Goal: Obtain resource: Obtain resource

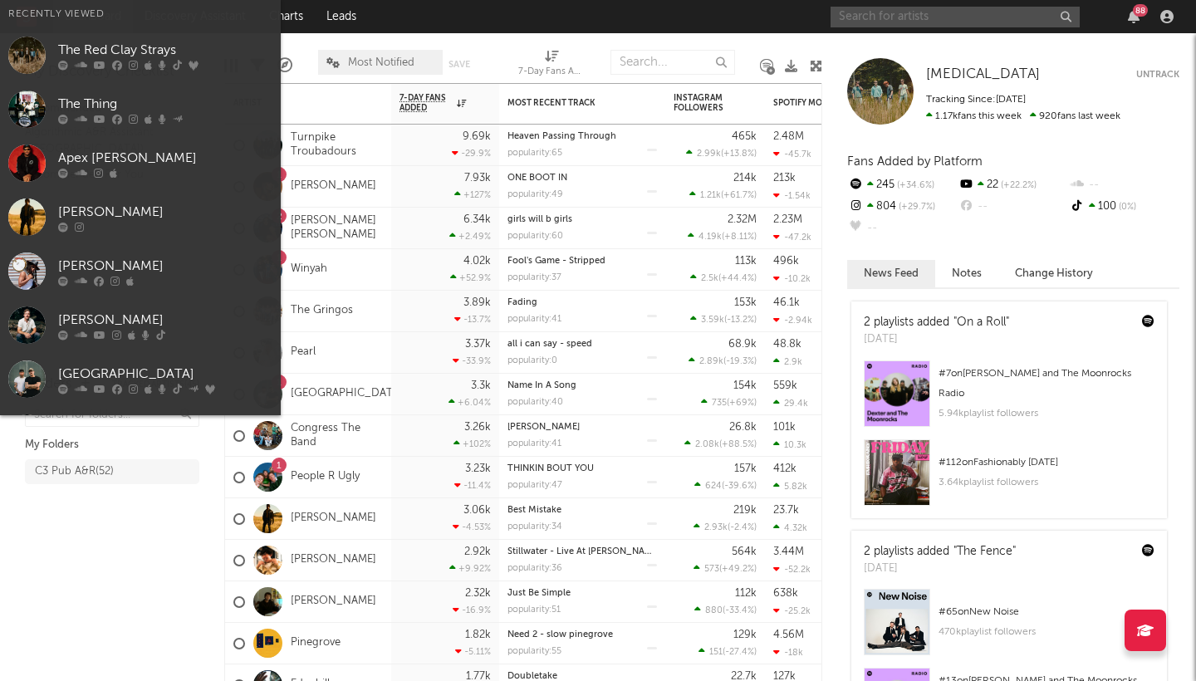
click at [931, 21] on input "text" at bounding box center [954, 17] width 249 height 21
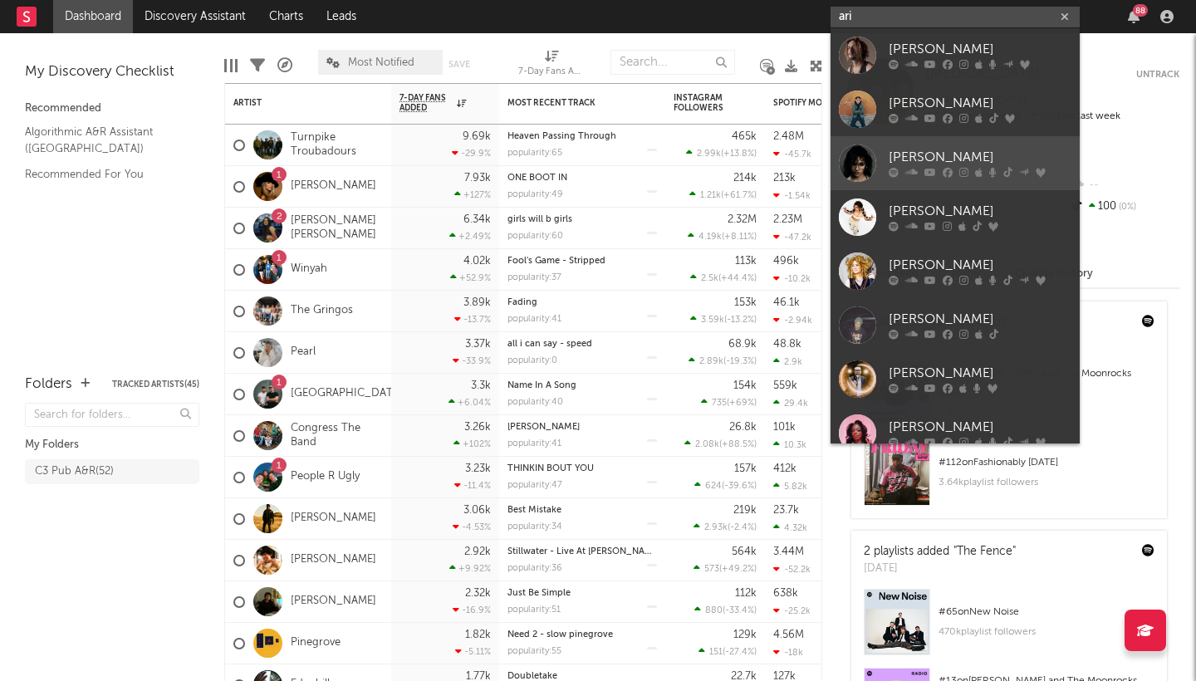
type input "ari"
click at [921, 148] on div "[PERSON_NAME]" at bounding box center [979, 158] width 183 height 20
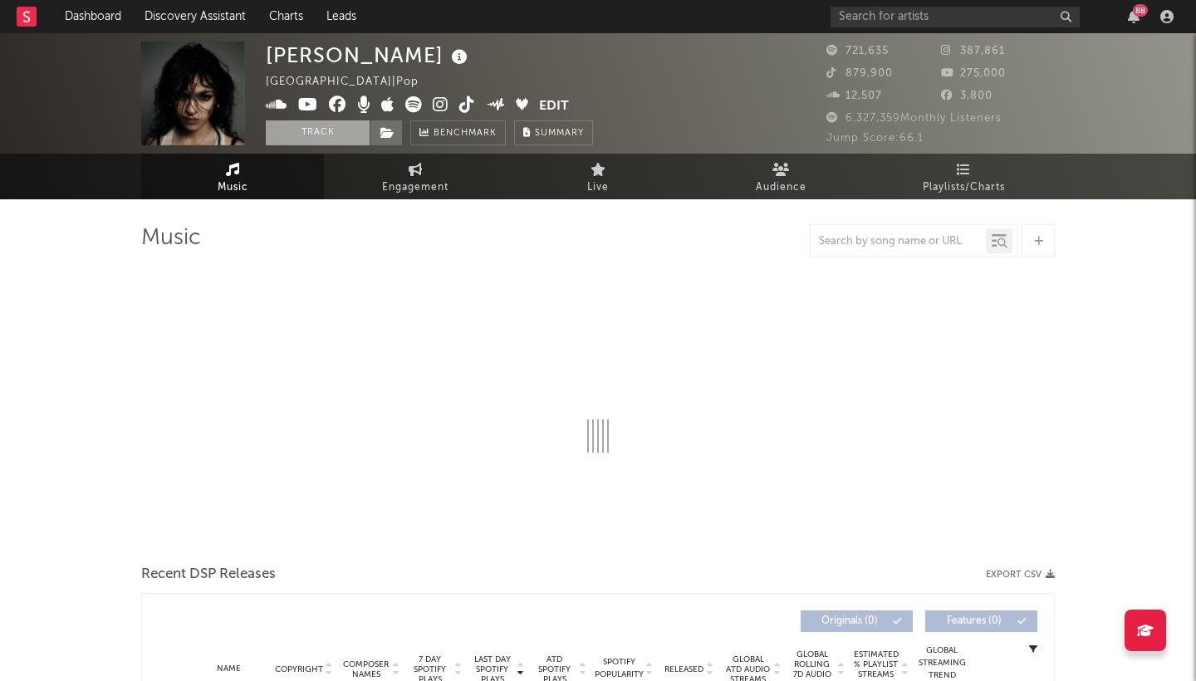
click at [325, 138] on button "Track" at bounding box center [318, 132] width 104 height 25
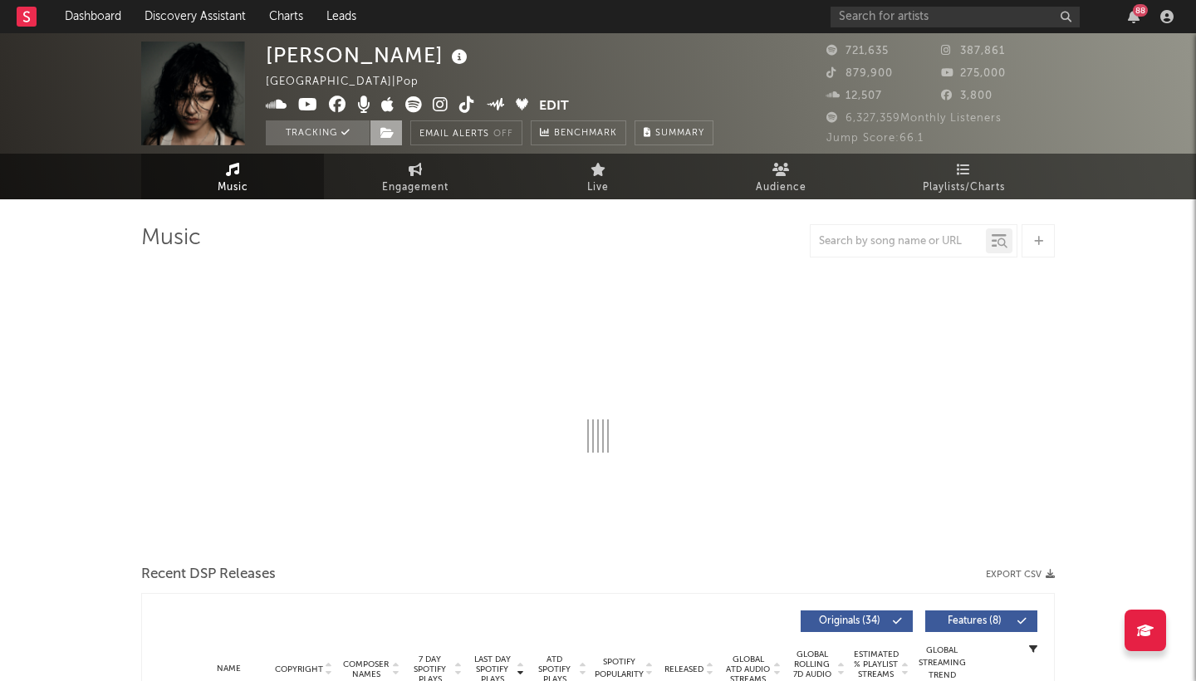
select select "6m"
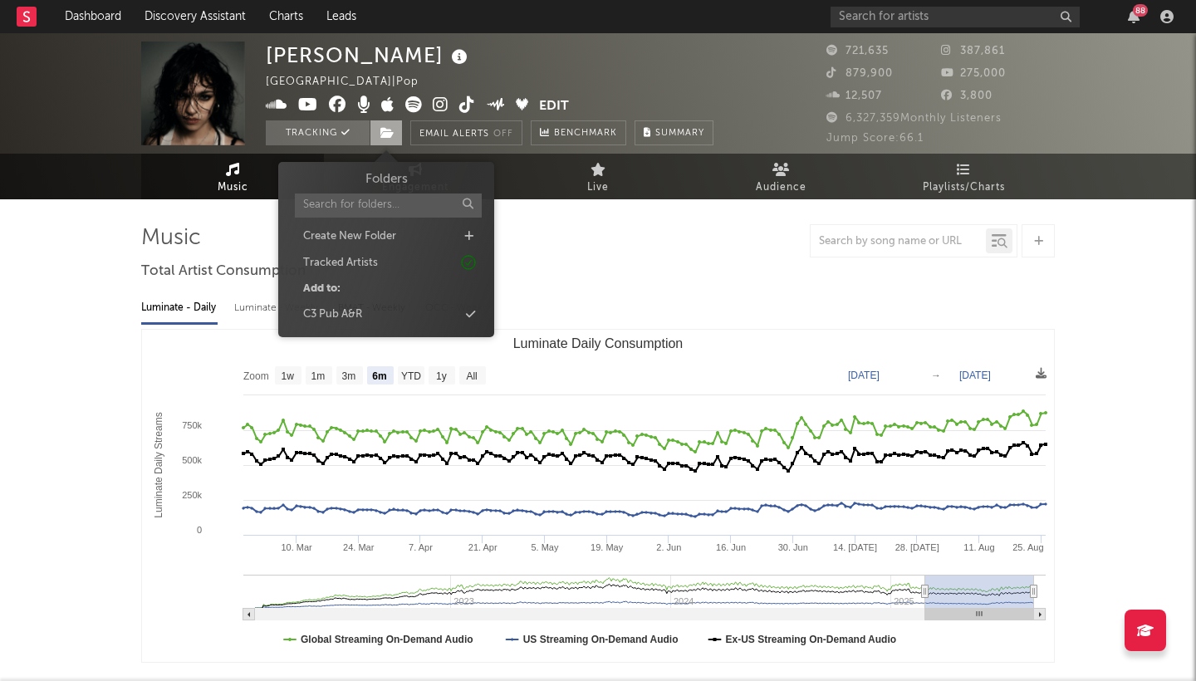
click at [389, 130] on icon at bounding box center [387, 133] width 14 height 12
click at [340, 306] on div "C3 Pub A&R" at bounding box center [332, 314] width 59 height 17
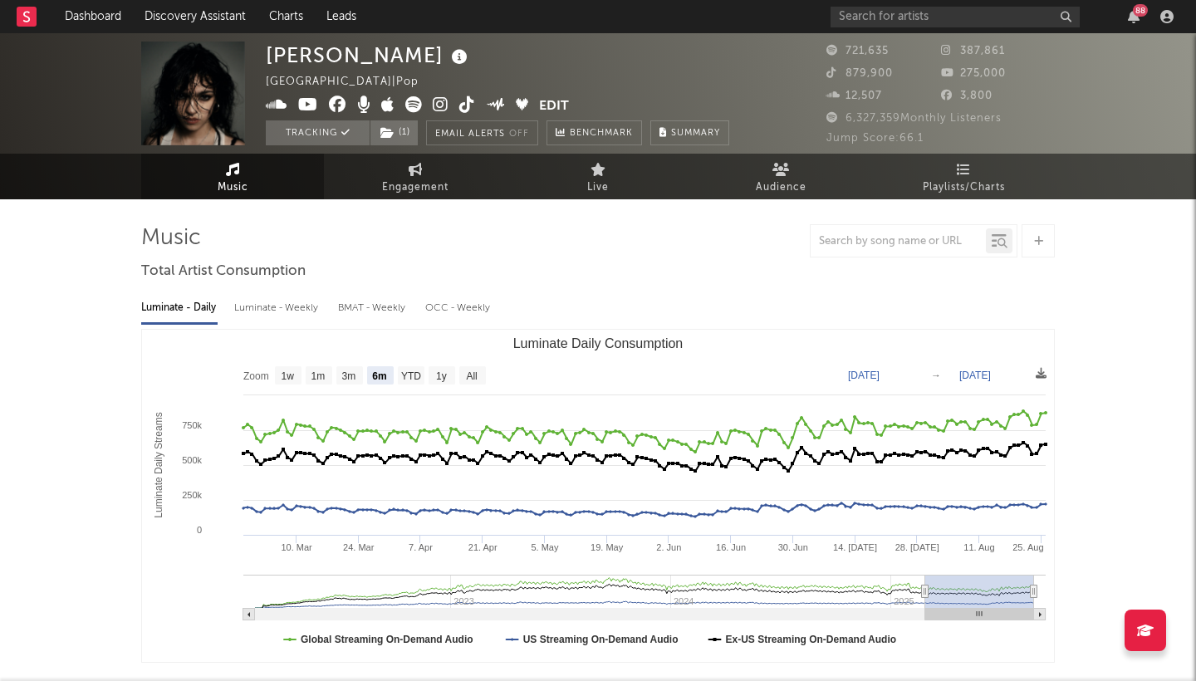
click at [653, 249] on div at bounding box center [597, 240] width 913 height 33
click at [872, 22] on input "text" at bounding box center [954, 17] width 249 height 21
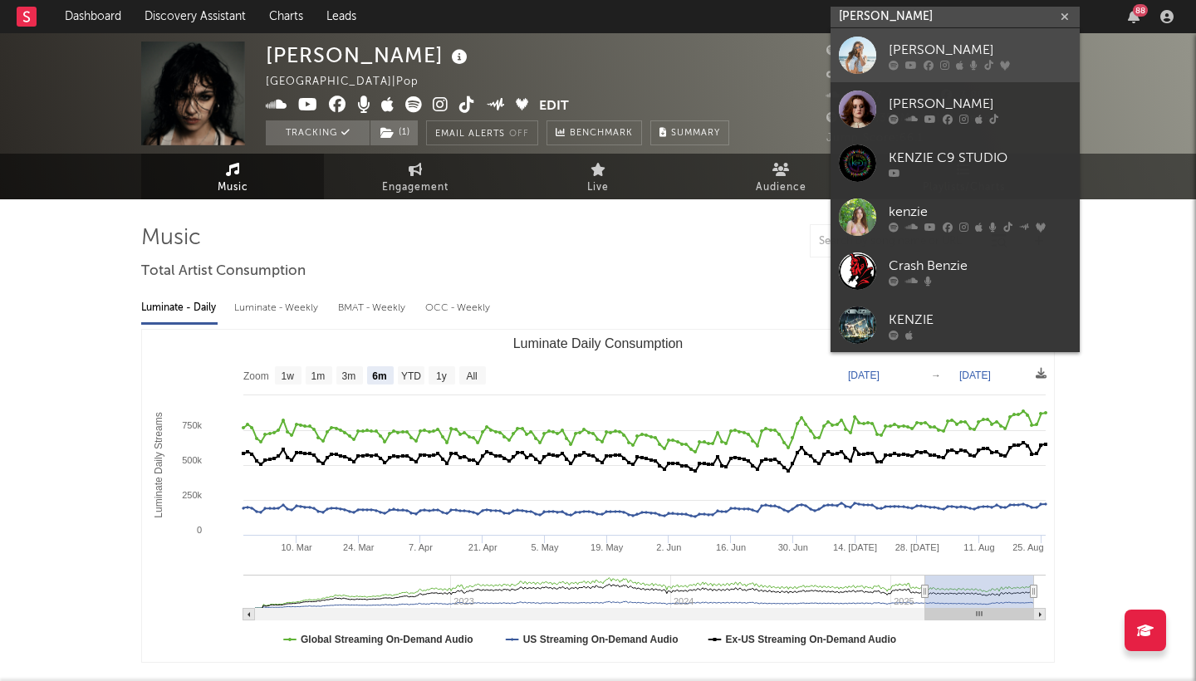
type input "[PERSON_NAME]"
click at [937, 44] on div "[PERSON_NAME]" at bounding box center [979, 50] width 183 height 20
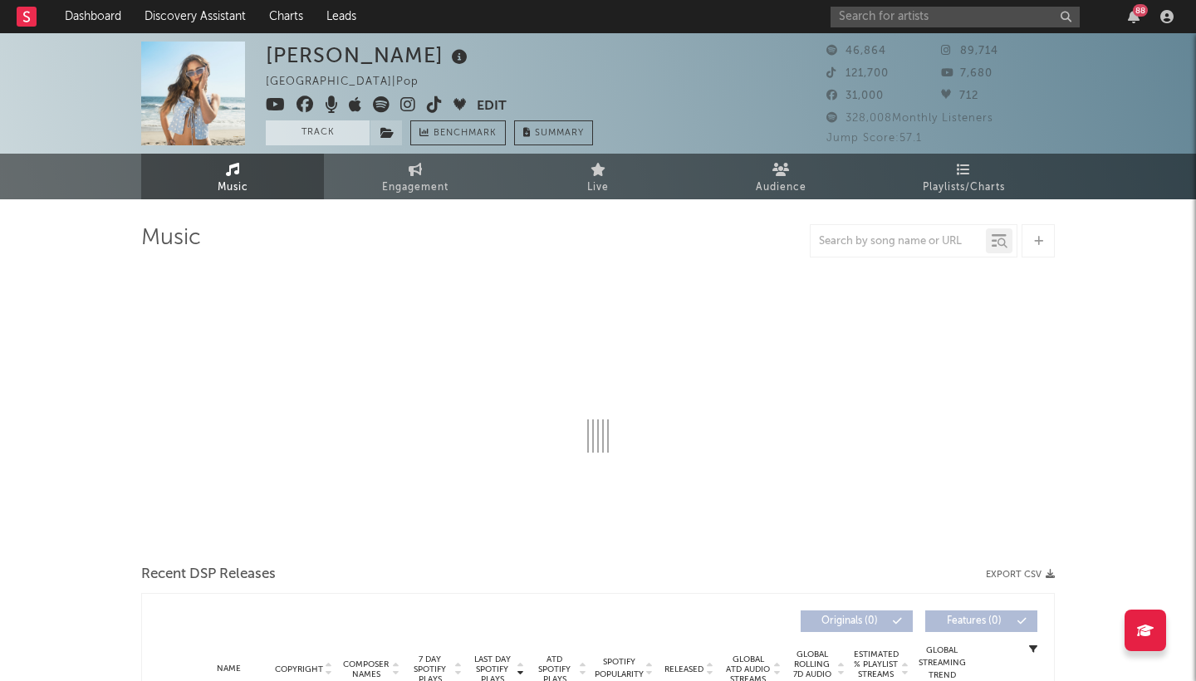
click at [324, 130] on button "Track" at bounding box center [318, 132] width 104 height 25
select select "6m"
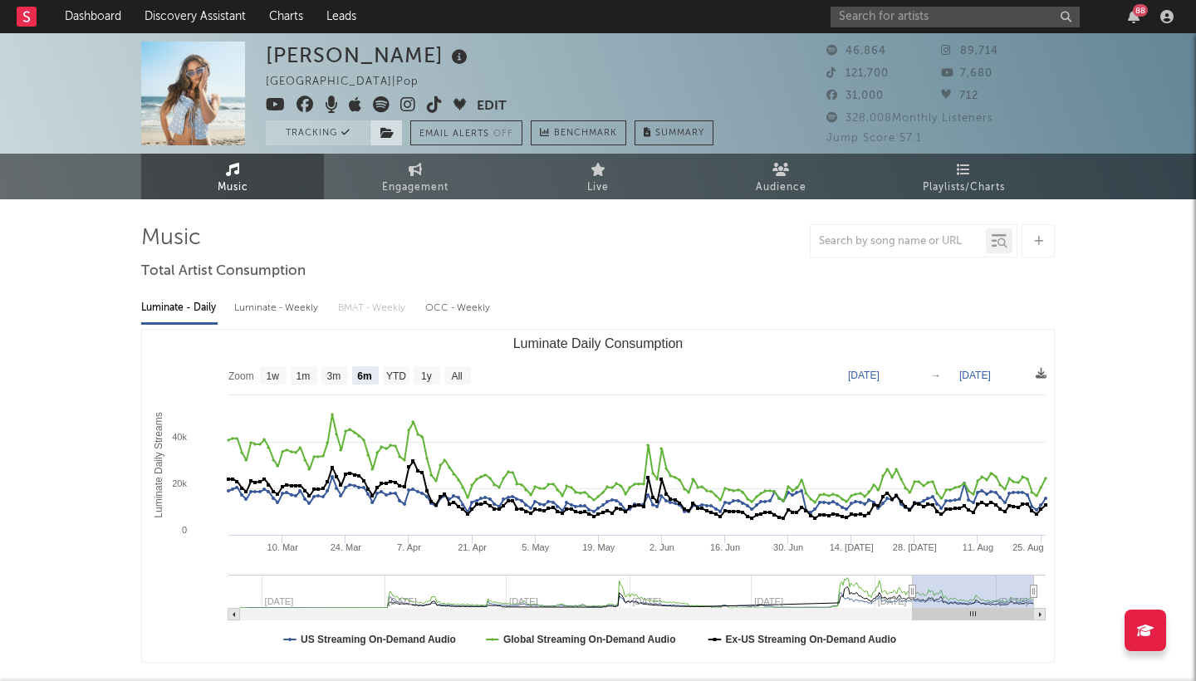
click at [387, 130] on icon at bounding box center [387, 133] width 14 height 12
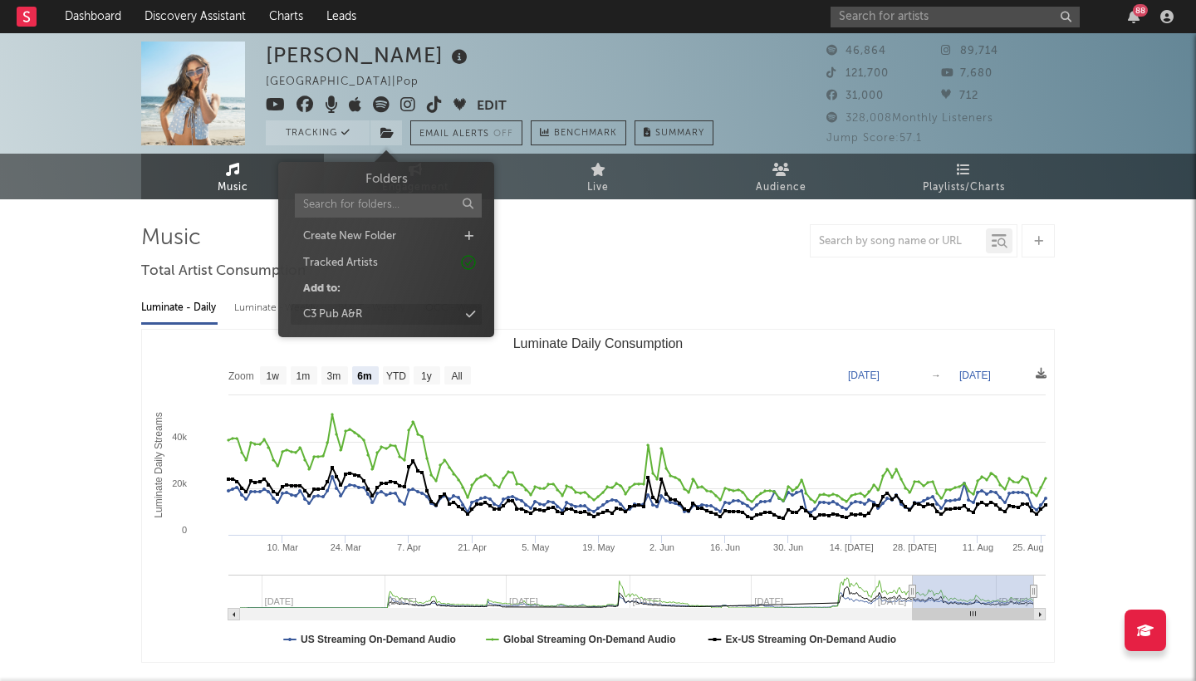
click at [388, 311] on div "C3 Pub A&R" at bounding box center [386, 315] width 191 height 22
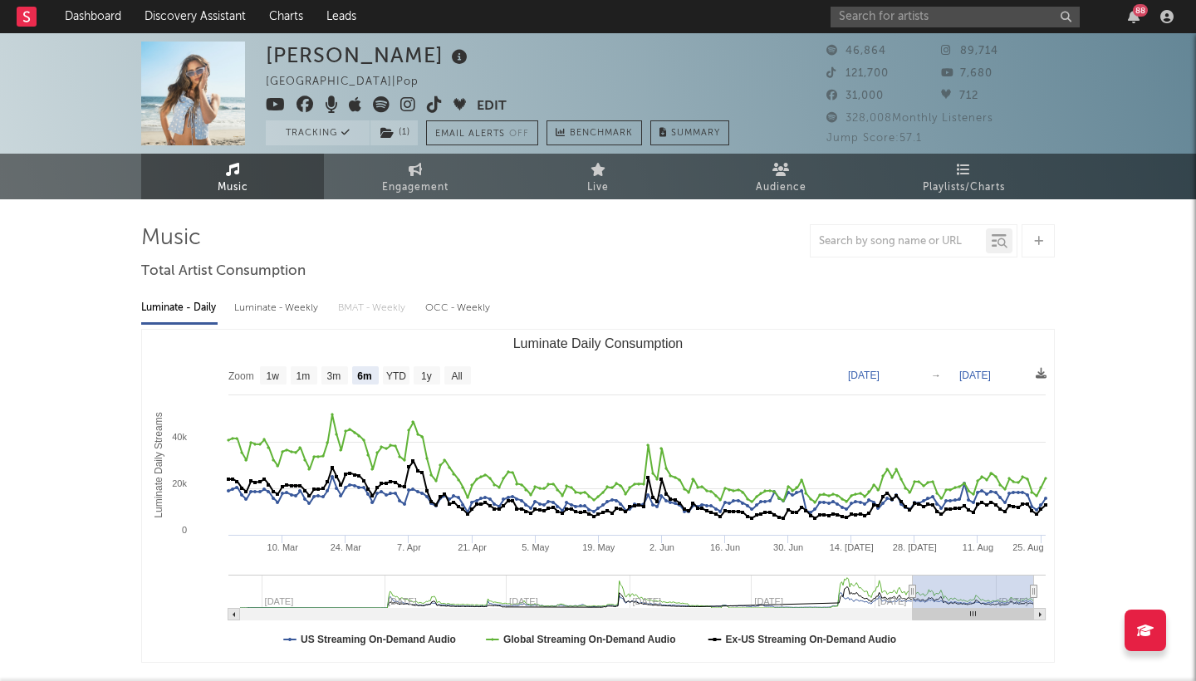
click at [111, 13] on link "Dashboard" at bounding box center [93, 16] width 80 height 33
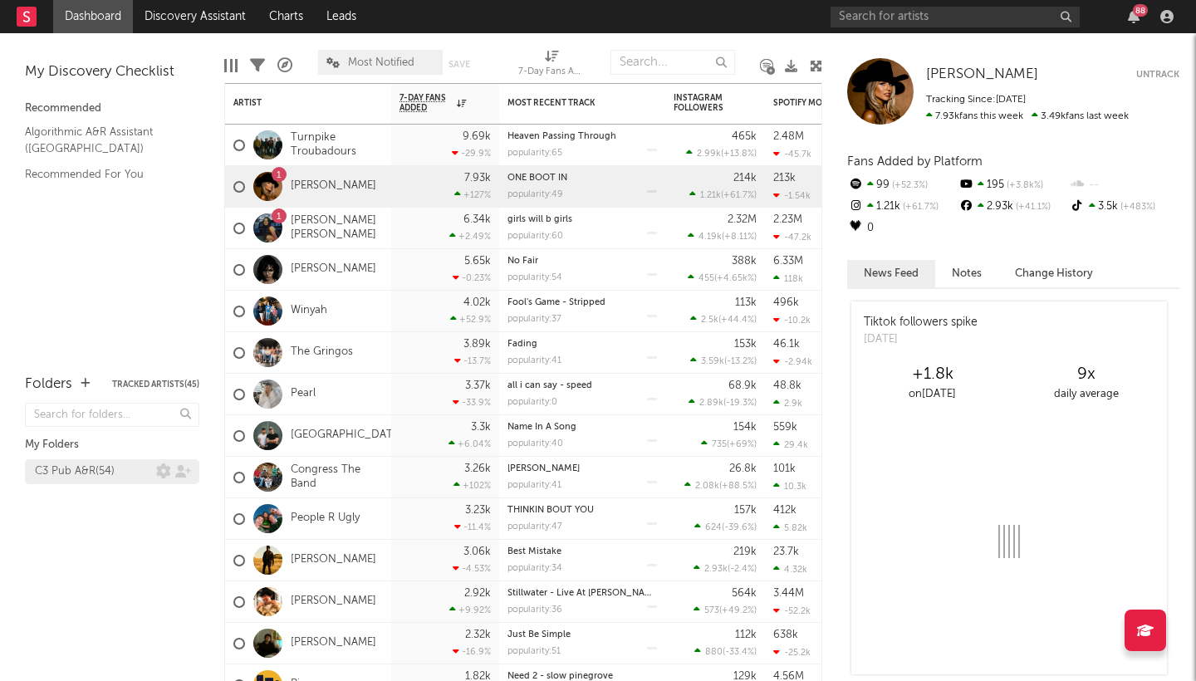
click at [86, 467] on div "C3 Pub A&R ( 54 )" at bounding box center [75, 472] width 80 height 20
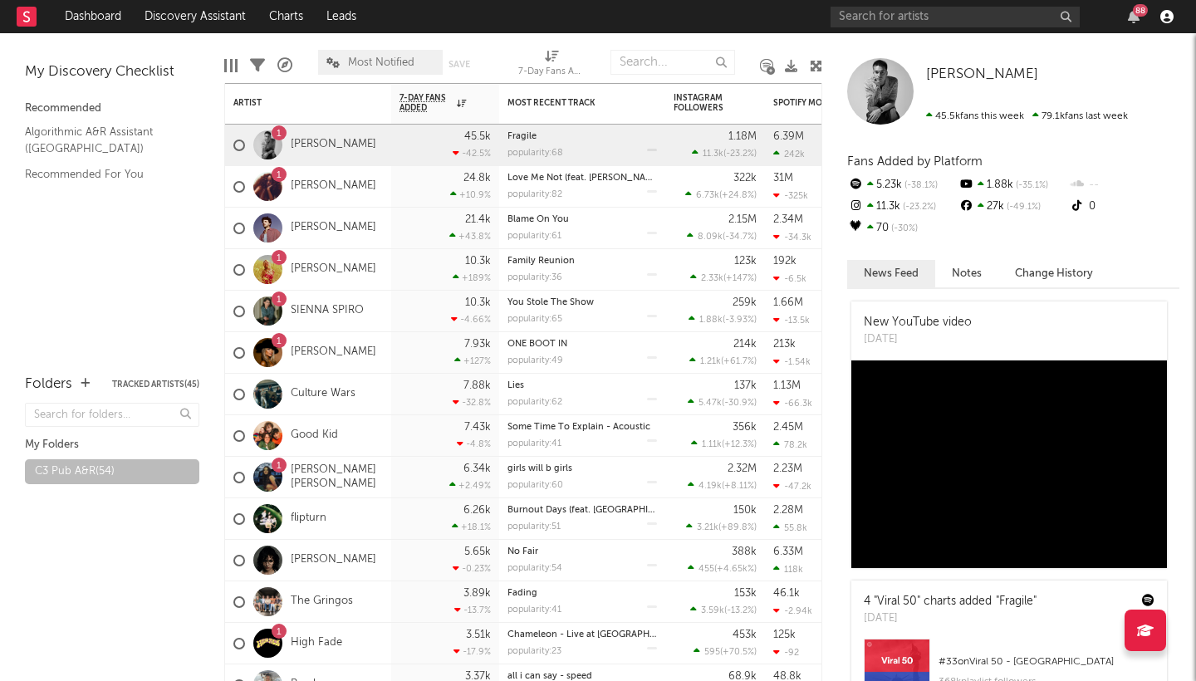
click at [1162, 18] on icon "button" at bounding box center [1166, 16] width 13 height 13
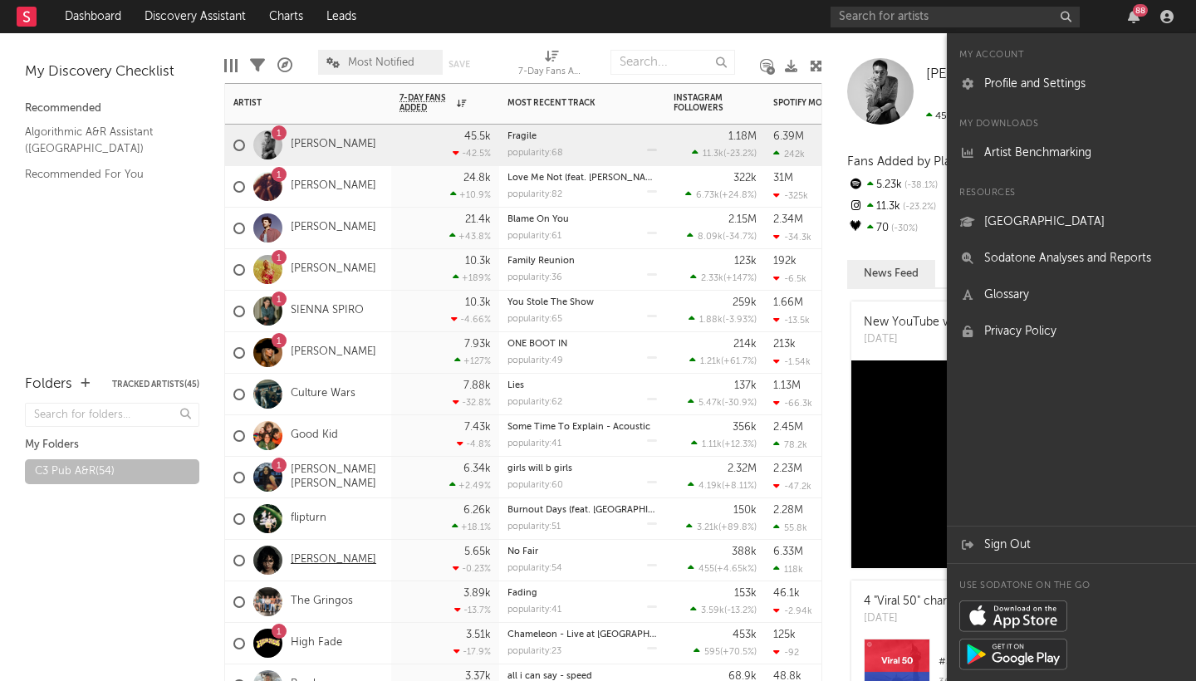
click at [315, 560] on link "[PERSON_NAME]" at bounding box center [334, 560] width 86 height 14
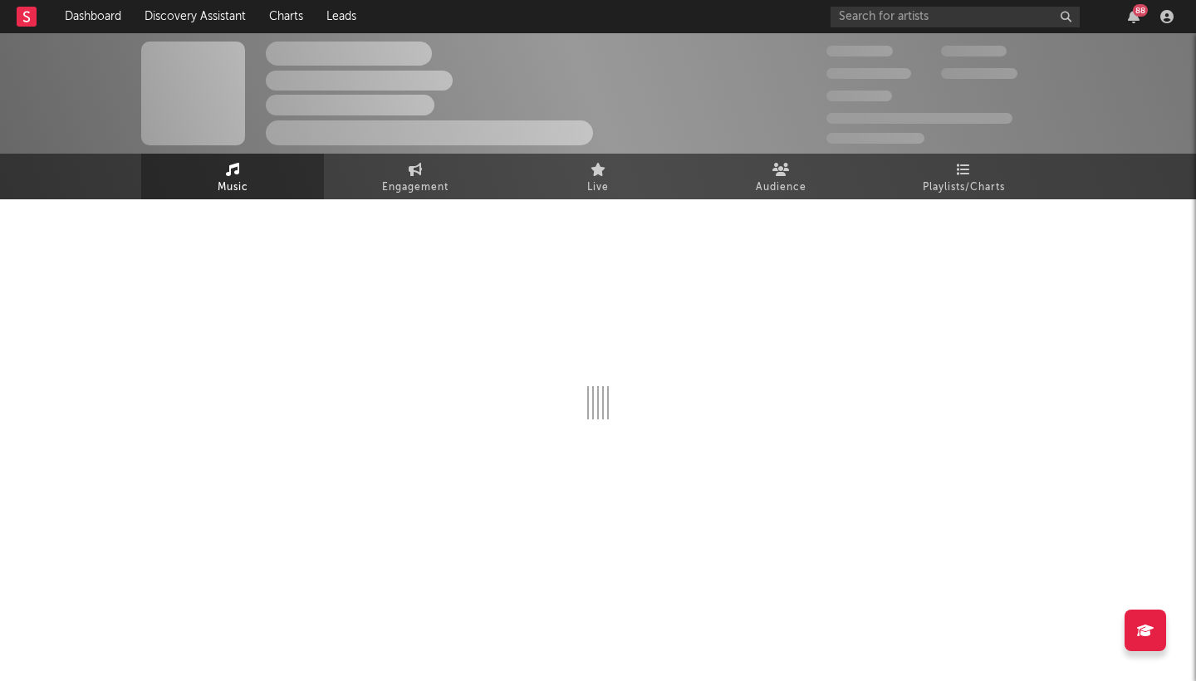
select select "6m"
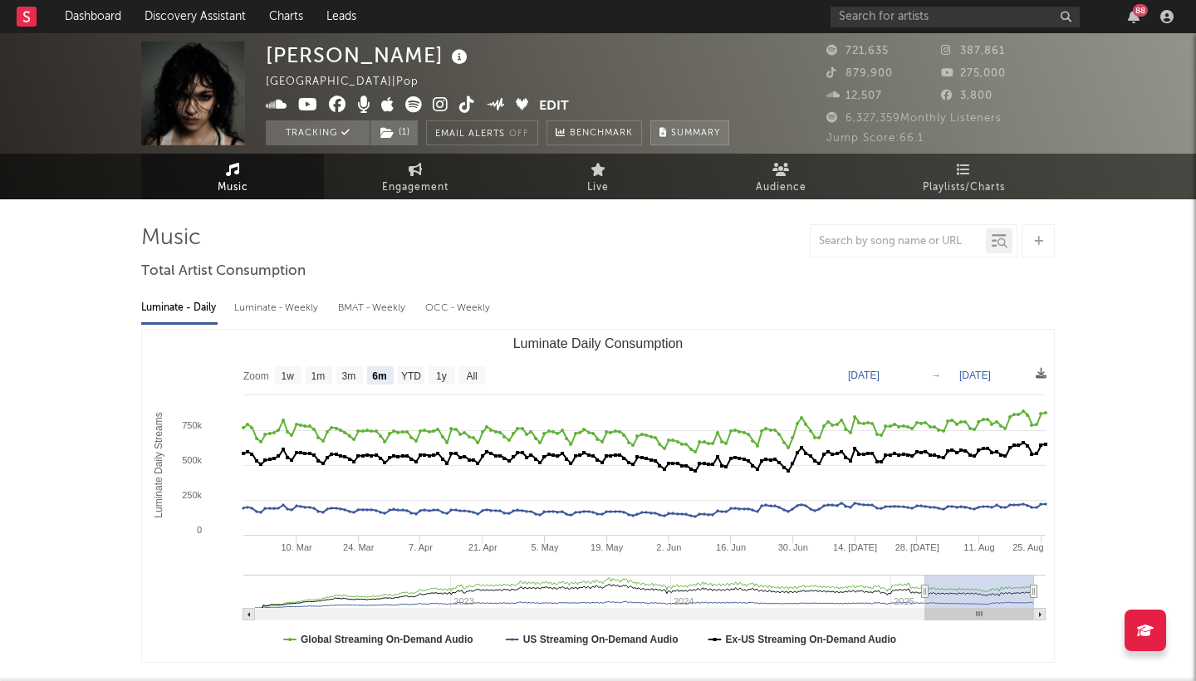
click at [695, 137] on span "Summary" at bounding box center [695, 133] width 49 height 9
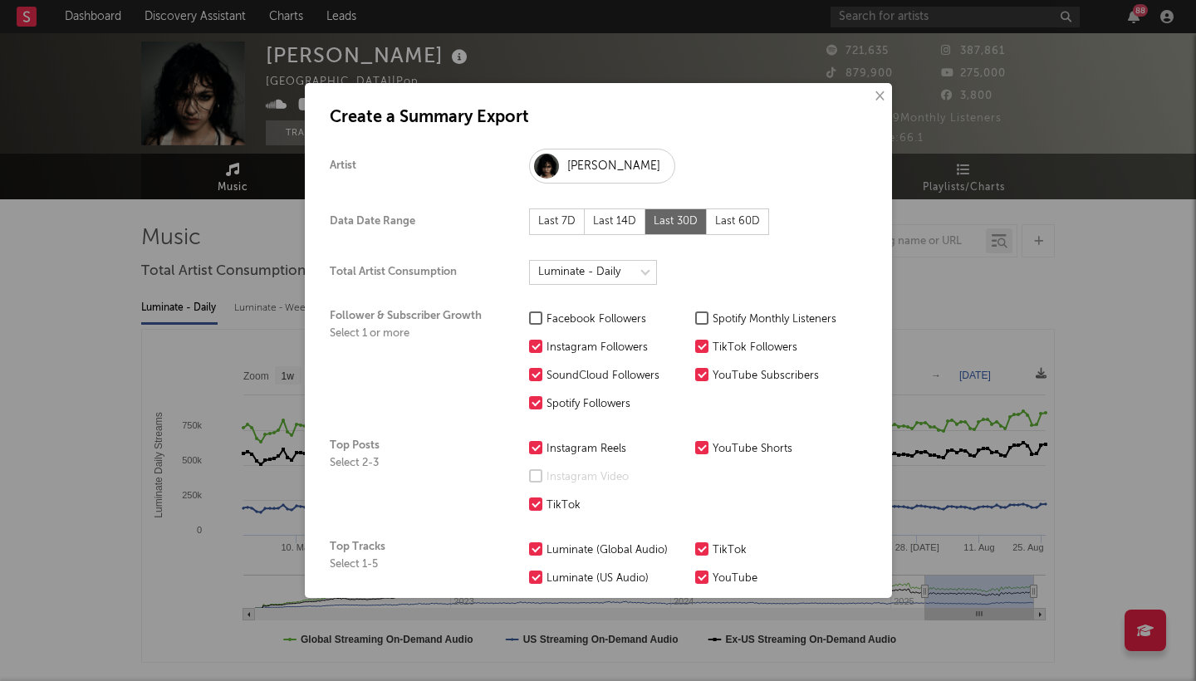
click at [541, 312] on div at bounding box center [535, 317] width 13 height 13
click at [529, 312] on input "Facebook Followers" at bounding box center [529, 320] width 0 height 20
click at [701, 311] on div at bounding box center [701, 317] width 13 height 13
click at [695, 311] on input "Spotify Monthly Listeners" at bounding box center [695, 320] width 0 height 20
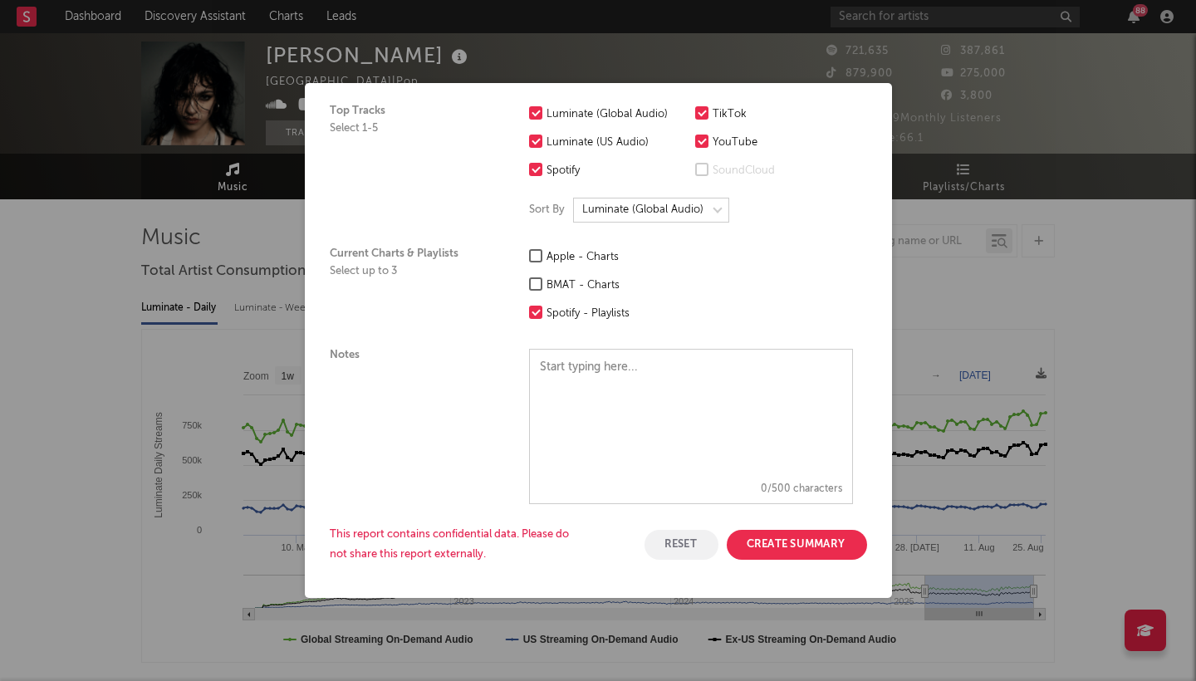
scroll to position [436, 0]
click at [787, 536] on button "Create Summary" at bounding box center [797, 545] width 140 height 30
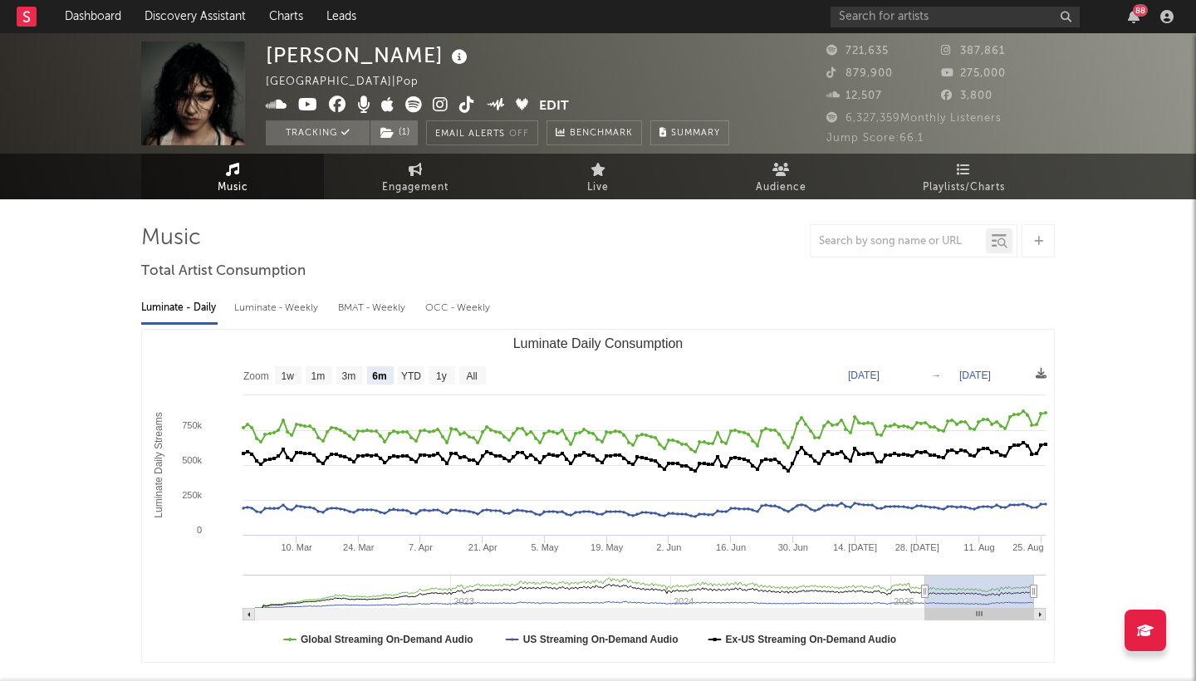
scroll to position [0, 0]
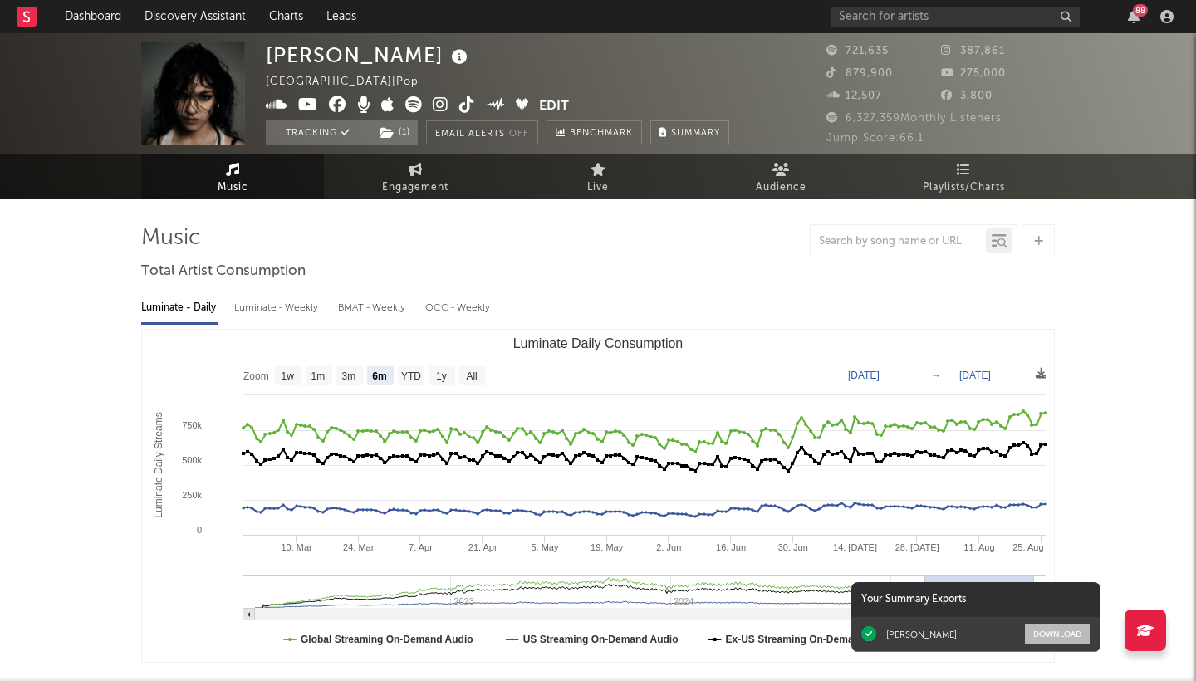
click at [1037, 635] on button "Download" at bounding box center [1057, 634] width 65 height 21
